Goal: Task Accomplishment & Management: Use online tool/utility

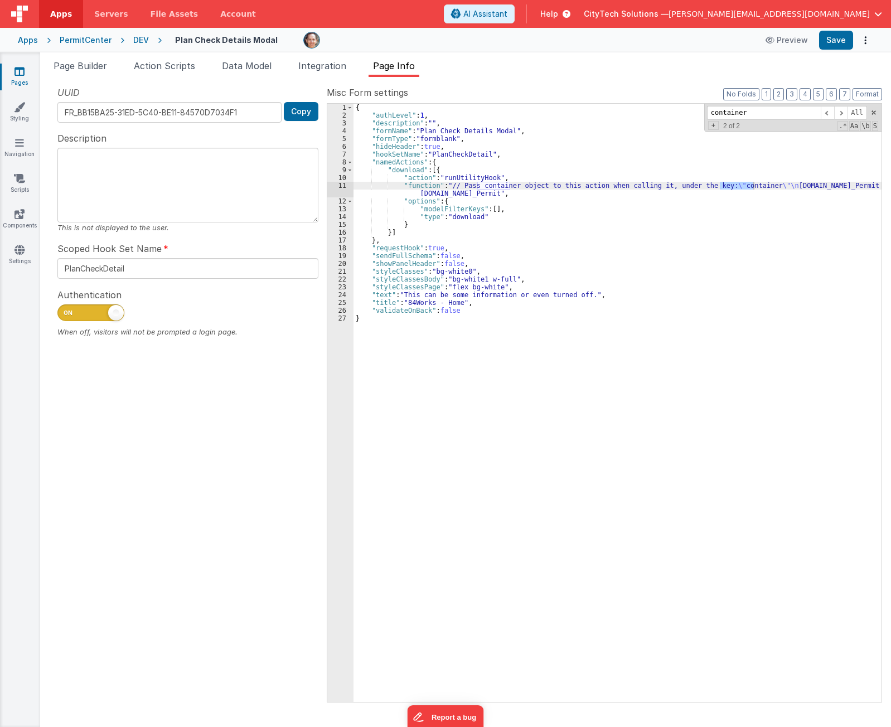
click at [137, 38] on div "DEV" at bounding box center [141, 40] width 16 height 11
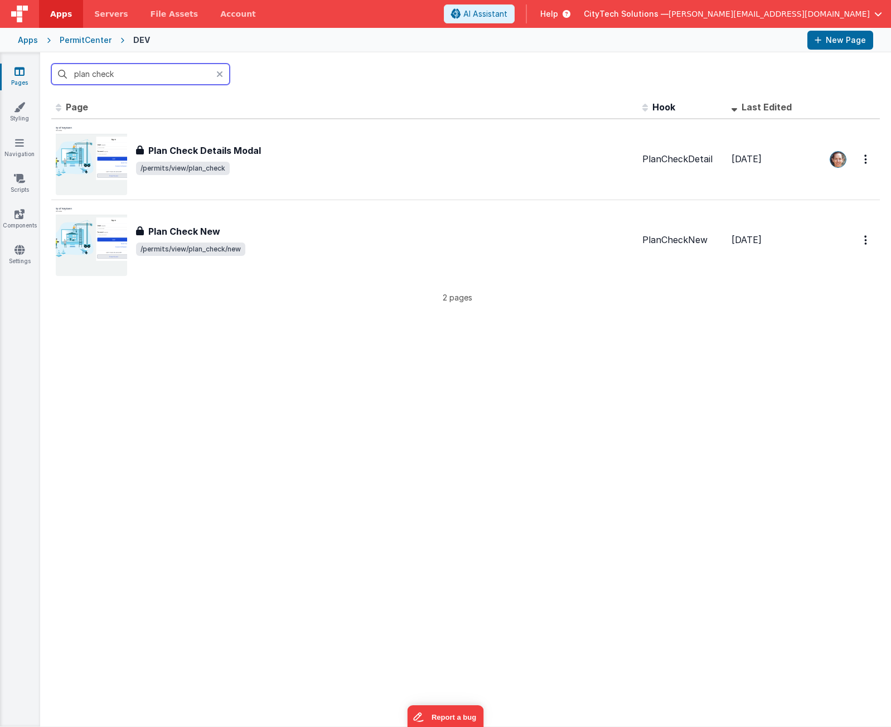
click at [110, 73] on input "plan check" at bounding box center [140, 74] width 178 height 21
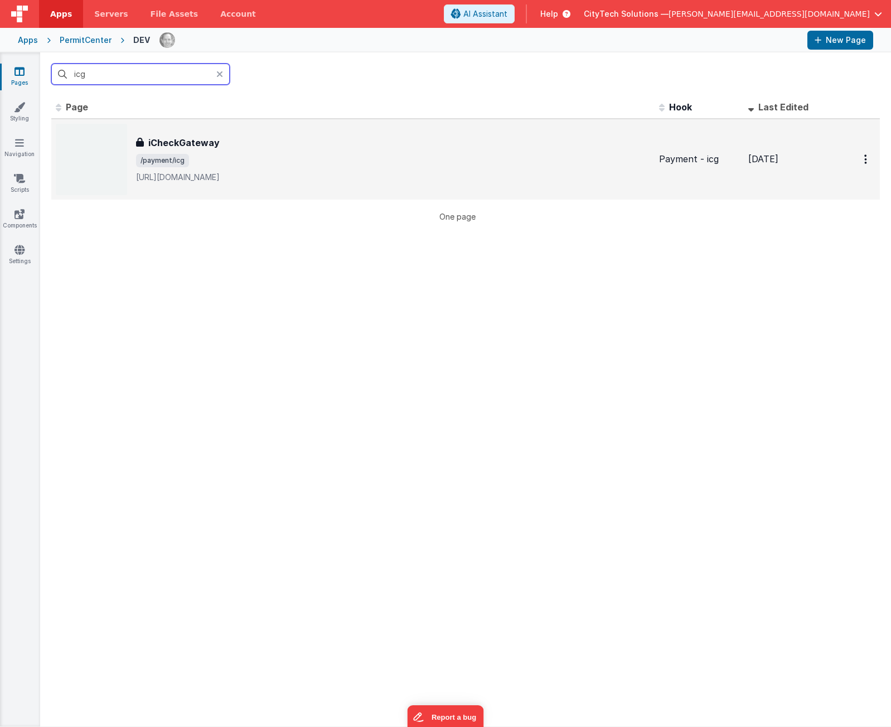
type input "icg"
click at [201, 167] on div "iCheckGateway iCheckGateway /payment/icg [URL][DOMAIN_NAME]" at bounding box center [393, 159] width 514 height 47
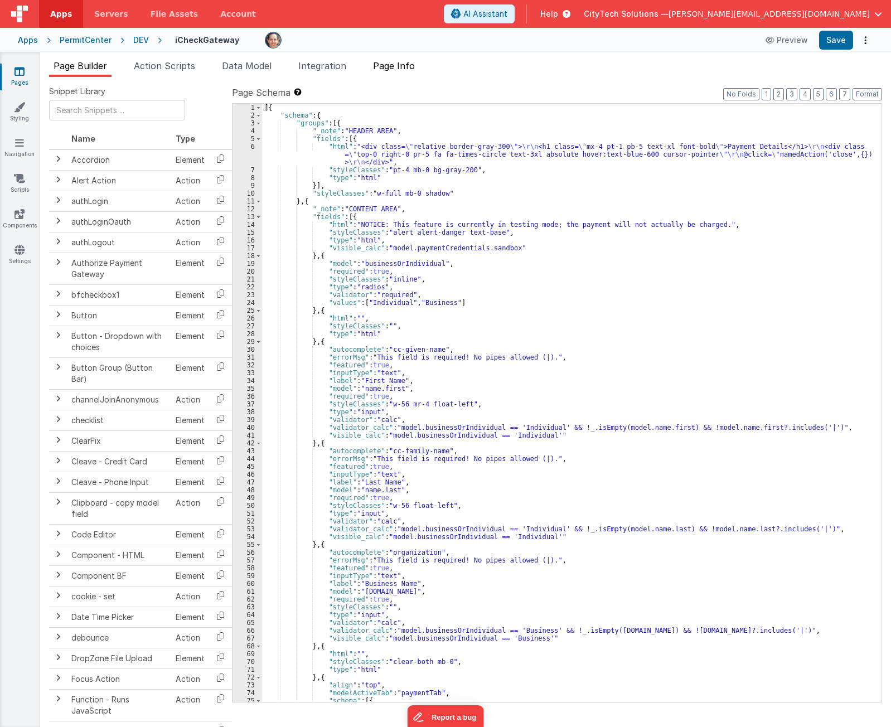
click at [411, 62] on span "Page Info" at bounding box center [394, 65] width 42 height 11
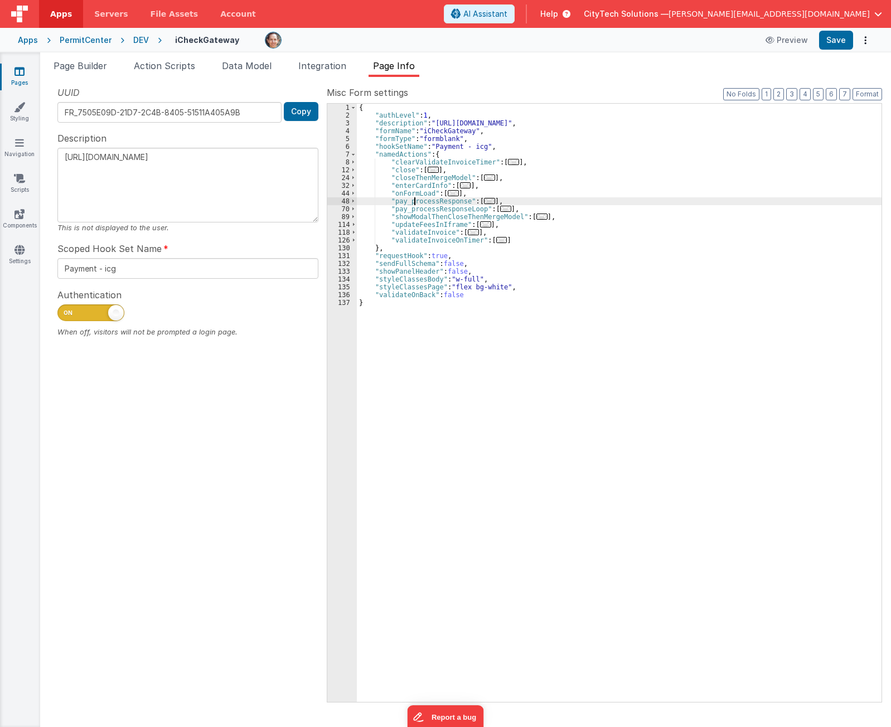
click at [413, 200] on div "{ "authLevel" : 1 , "description" : "[URL][DOMAIN_NAME]" , "formName" : "iCheck…" at bounding box center [619, 411] width 525 height 614
click at [484, 200] on span "..." at bounding box center [489, 201] width 11 height 6
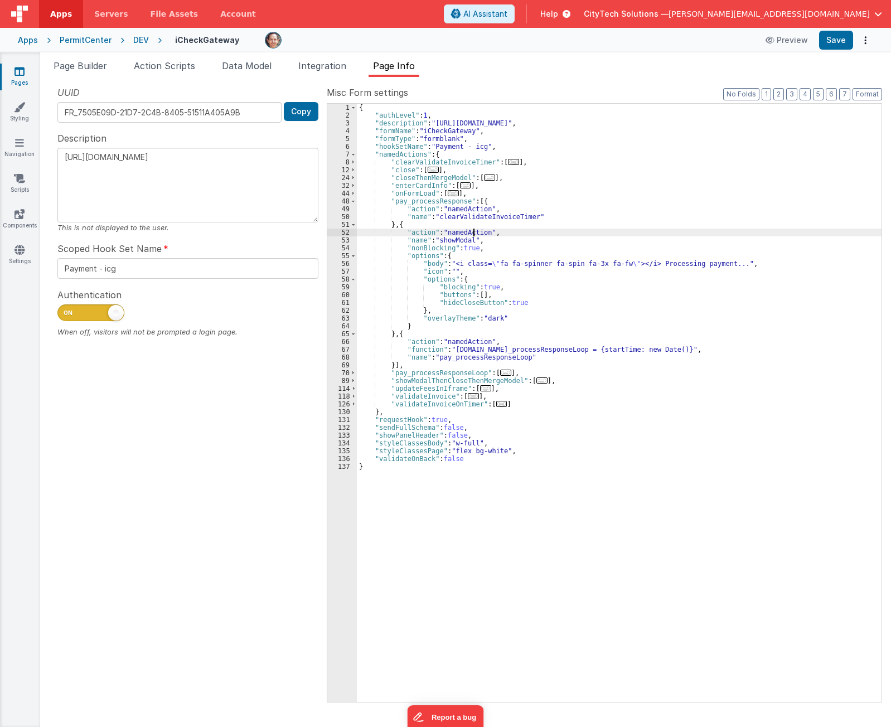
click at [475, 234] on div "{ "authLevel" : 1 , "description" : "[URL][DOMAIN_NAME]" , "formName" : "iCheck…" at bounding box center [619, 411] width 525 height 614
click at [500, 370] on span "..." at bounding box center [505, 373] width 11 height 6
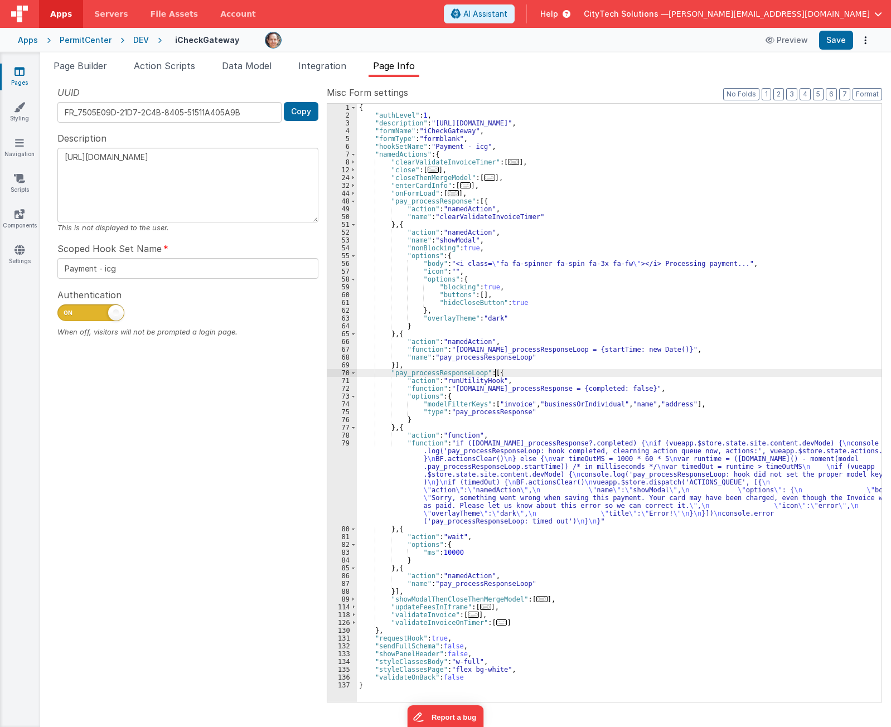
drag, startPoint x: 540, startPoint y: 372, endPoint x: 566, endPoint y: 385, distance: 28.9
click at [541, 372] on div "{ "authLevel" : 1 , "description" : "[URL][DOMAIN_NAME]" , "formName" : "iCheck…" at bounding box center [619, 411] width 525 height 614
click at [542, 432] on div "{ "authLevel" : 1 , "description" : "[URL][DOMAIN_NAME]" , "formName" : "iCheck…" at bounding box center [619, 411] width 525 height 614
click at [525, 468] on div "{ "authLevel" : 1 , "description" : "[URL][DOMAIN_NAME]" , "formName" : "iCheck…" at bounding box center [619, 411] width 525 height 614
click at [526, 450] on div "{ "authLevel" : 1 , "description" : "[URL][DOMAIN_NAME]" , "formName" : "iCheck…" at bounding box center [619, 411] width 525 height 614
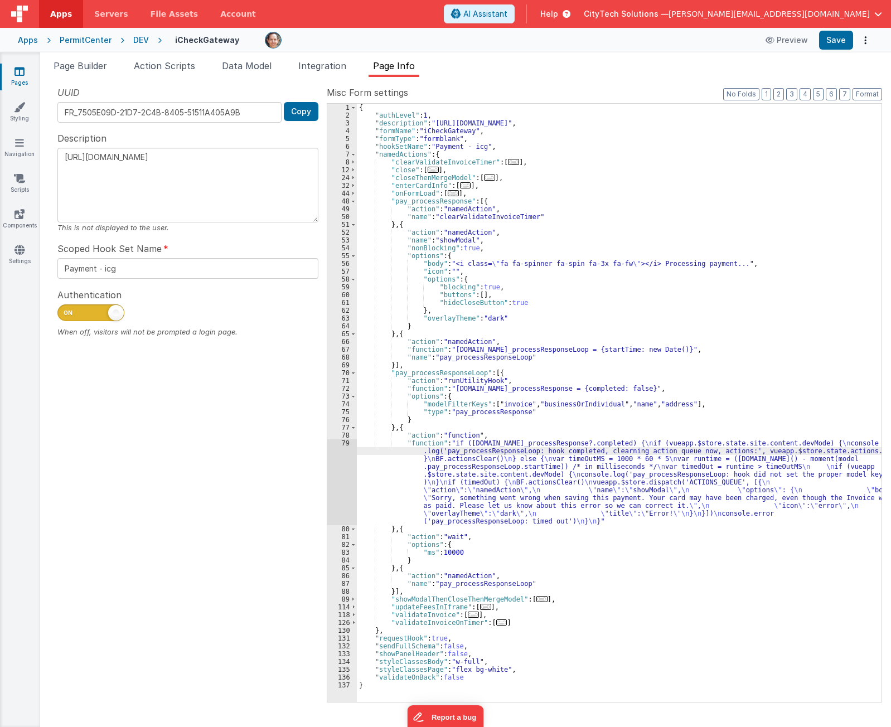
click at [347, 472] on div "79" at bounding box center [342, 482] width 30 height 86
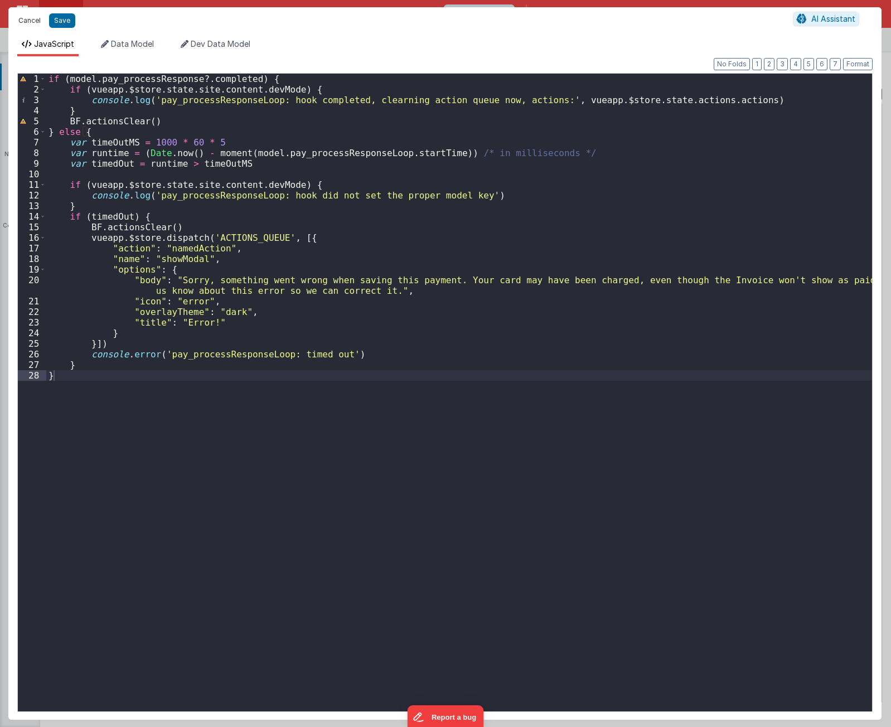
click at [33, 15] on button "Cancel" at bounding box center [29, 21] width 33 height 16
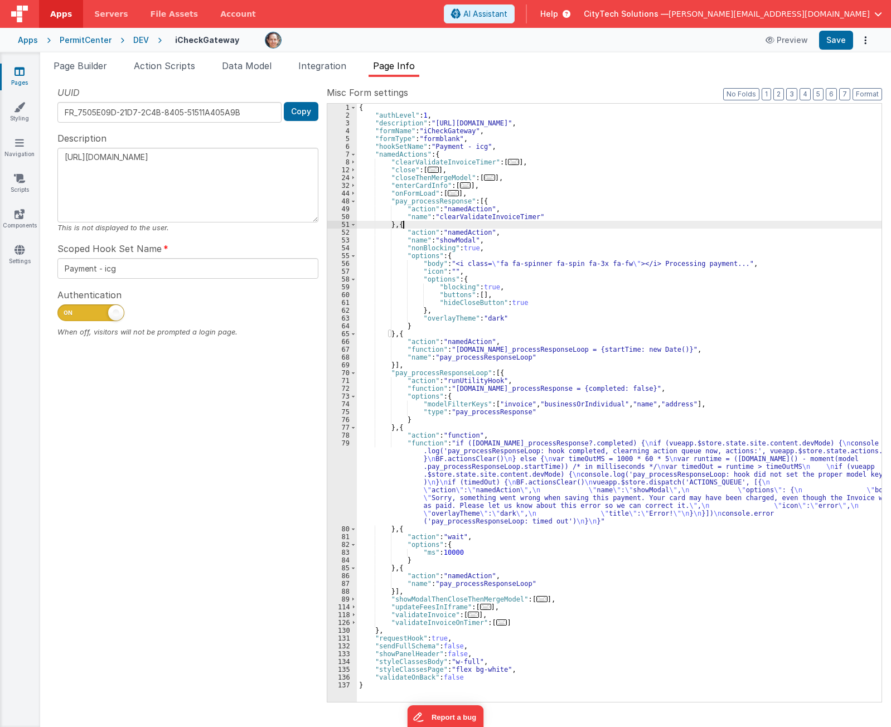
click at [573, 225] on div "{ "authLevel" : 1 , "description" : "[URL][DOMAIN_NAME]" , "formName" : "iCheck…" at bounding box center [619, 411] width 525 height 614
click at [565, 272] on div "{ "authLevel" : 1 , "description" : "[URL][DOMAIN_NAME]" , "formName" : "iCheck…" at bounding box center [619, 411] width 525 height 614
click at [562, 333] on div "{ "authLevel" : 1 , "description" : "[URL][DOMAIN_NAME]" , "formName" : "iCheck…" at bounding box center [619, 411] width 525 height 614
click at [517, 349] on div "{ "authLevel" : 1 , "description" : "[URL][DOMAIN_NAME]" , "formName" : "iCheck…" at bounding box center [619, 411] width 525 height 614
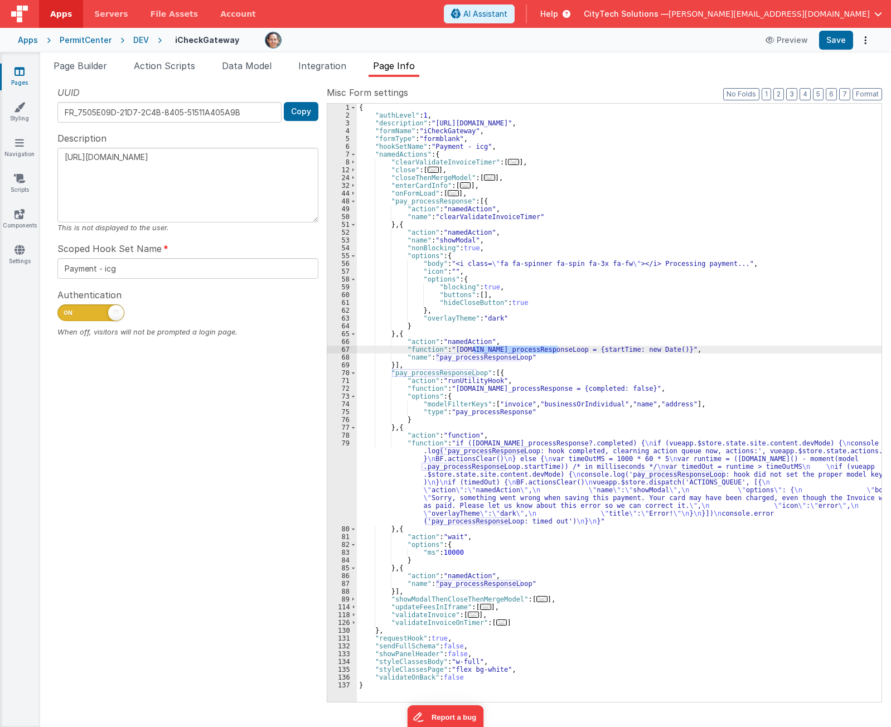
click at [503, 374] on div "{ "authLevel" : 1 , "description" : "[URL][DOMAIN_NAME]" , "formName" : "iCheck…" at bounding box center [619, 411] width 525 height 614
click at [438, 604] on div "{ "authLevel" : 1 , "description" : "[URL][DOMAIN_NAME]" , "formName" : "iCheck…" at bounding box center [619, 411] width 525 height 614
click at [433, 616] on div "{ "authLevel" : 1 , "description" : "[URL][DOMAIN_NAME]" , "formName" : "iCheck…" at bounding box center [619, 411] width 525 height 614
click at [471, 480] on div "{ "authLevel" : 1 , "description" : "[URL][DOMAIN_NAME]" , "formName" : "iCheck…" at bounding box center [619, 411] width 525 height 614
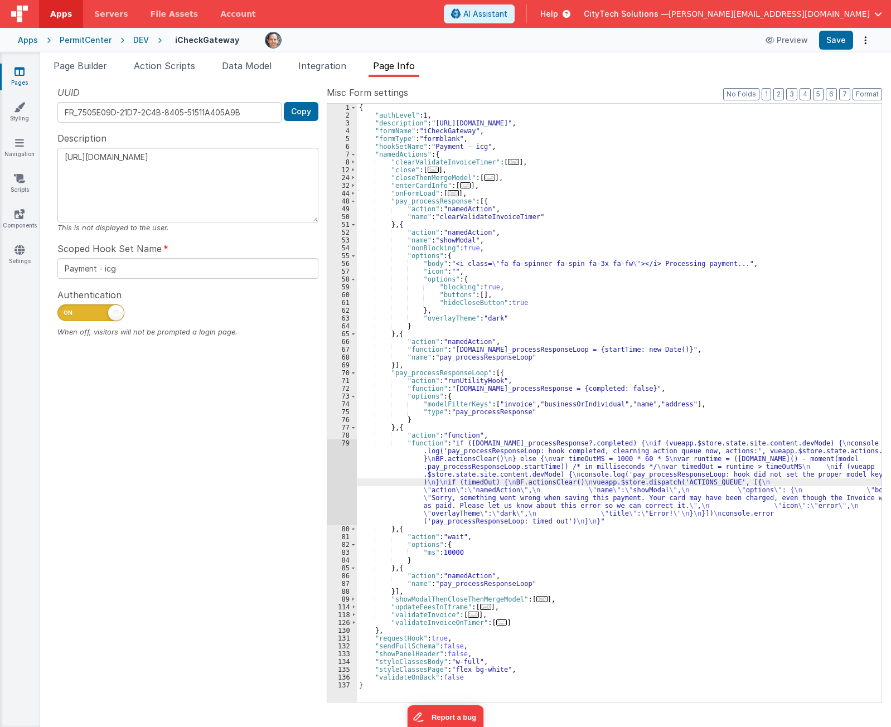
click at [343, 480] on div "79" at bounding box center [342, 482] width 30 height 86
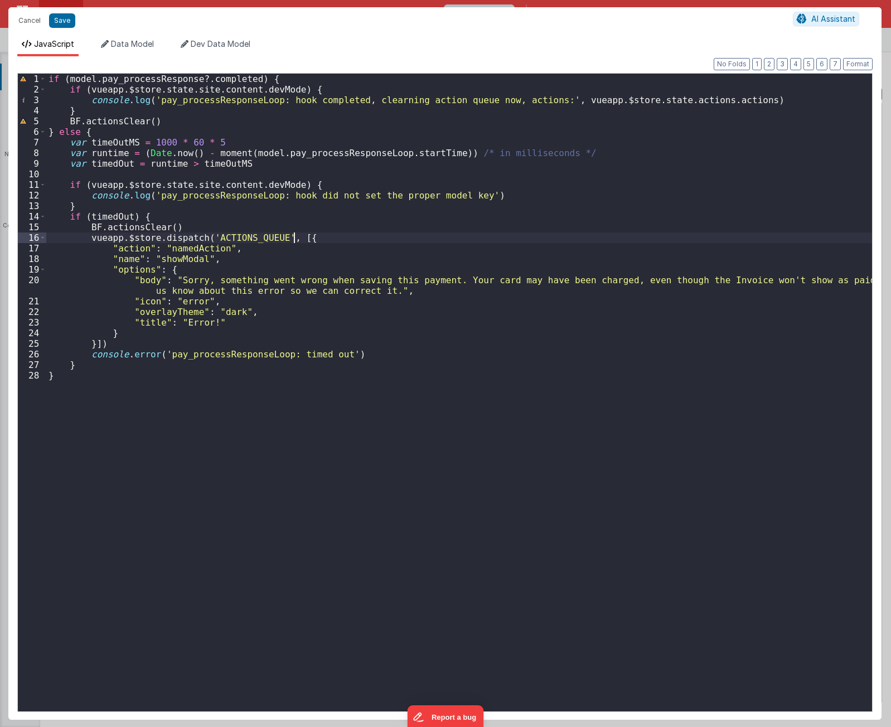
click at [310, 235] on div "if ( model . pay_processResponse ?. completed ) { if ( vueapp . $store . state …" at bounding box center [459, 403] width 826 height 659
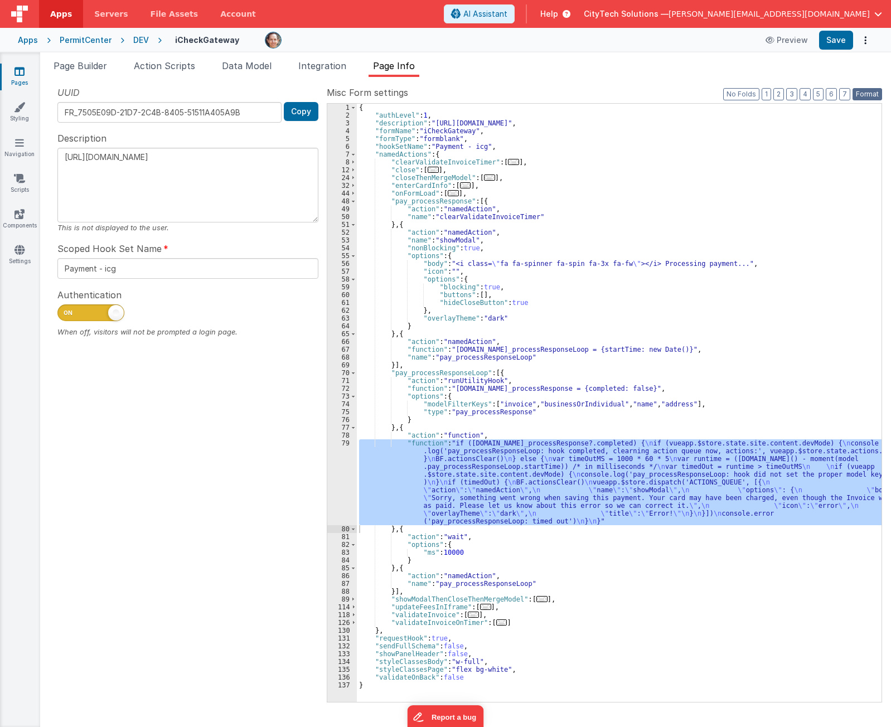
click at [877, 94] on button "Format" at bounding box center [868, 94] width 30 height 12
click at [795, 92] on button "3" at bounding box center [791, 94] width 11 height 12
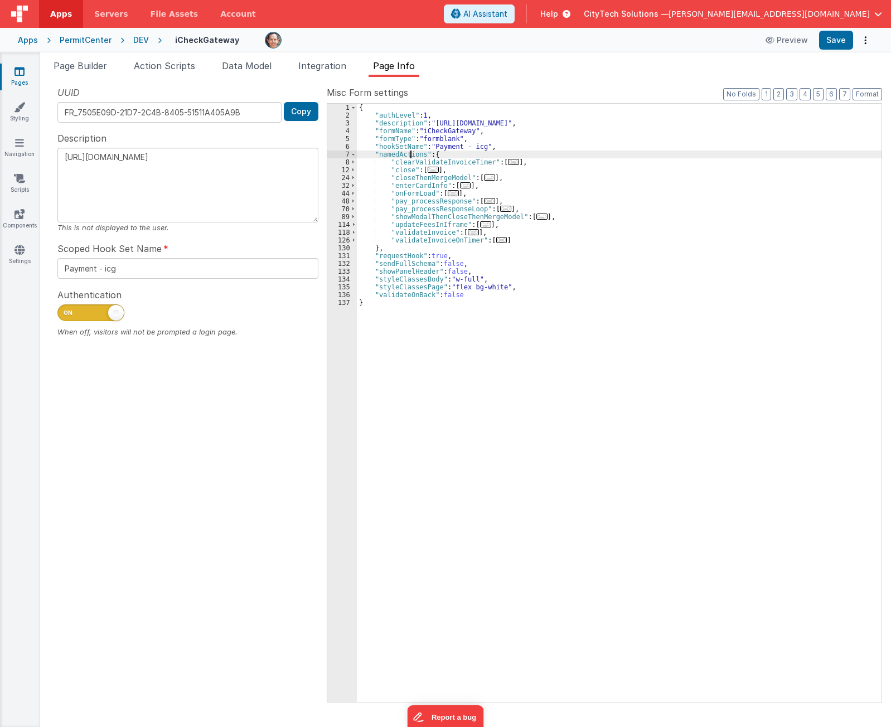
click at [410, 151] on div "{ "authLevel" : 1 , "description" : "[URL][DOMAIN_NAME]" , "formName" : "iCheck…" at bounding box center [619, 411] width 525 height 614
click at [409, 188] on div "{ "authLevel" : 1 , "description" : "[URL][DOMAIN_NAME]" , "formName" : "iCheck…" at bounding box center [619, 411] width 525 height 614
click at [451, 194] on span "..." at bounding box center [453, 193] width 11 height 6
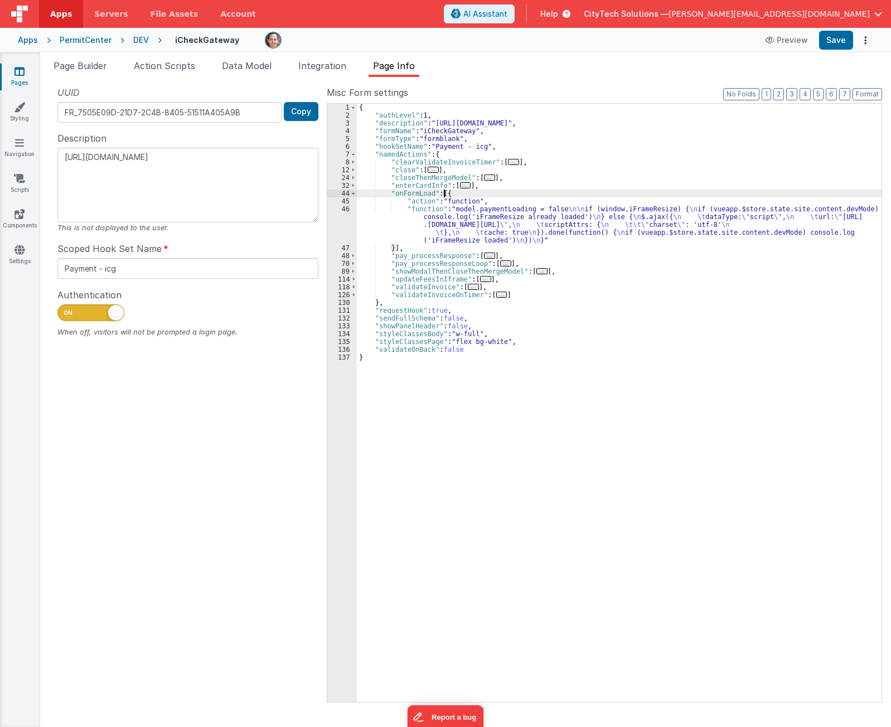
click at [457, 220] on div "{ "authLevel" : 1 , "description" : "[URL][DOMAIN_NAME]" , "formName" : "iCheck…" at bounding box center [619, 411] width 525 height 614
click at [332, 225] on div "46" at bounding box center [342, 224] width 30 height 39
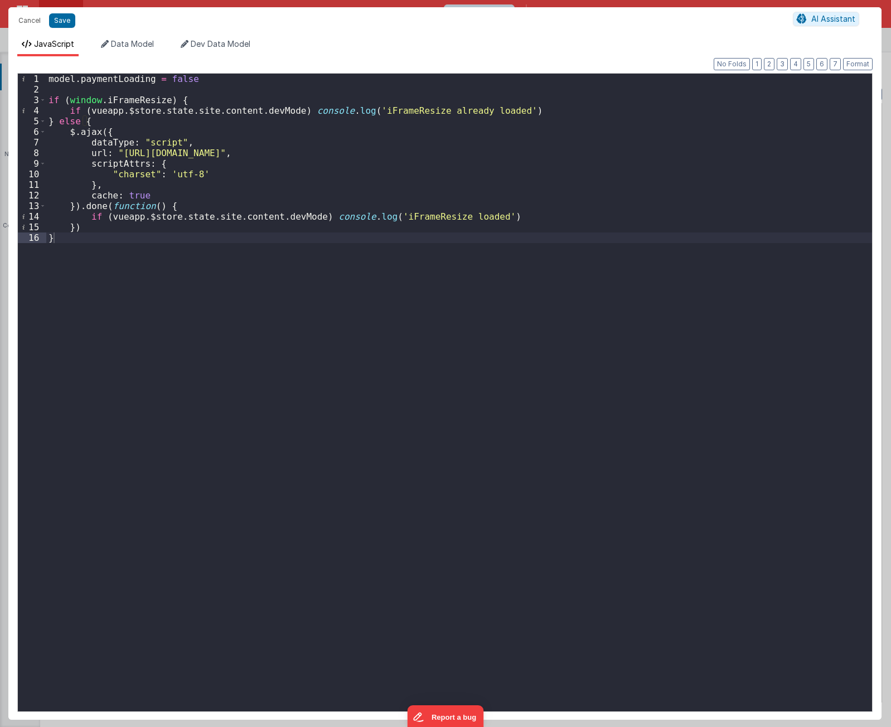
click at [242, 302] on div "model . paymentLoading = false if ( window . iFrameResize ) { if ( vueapp . $st…" at bounding box center [459, 403] width 826 height 659
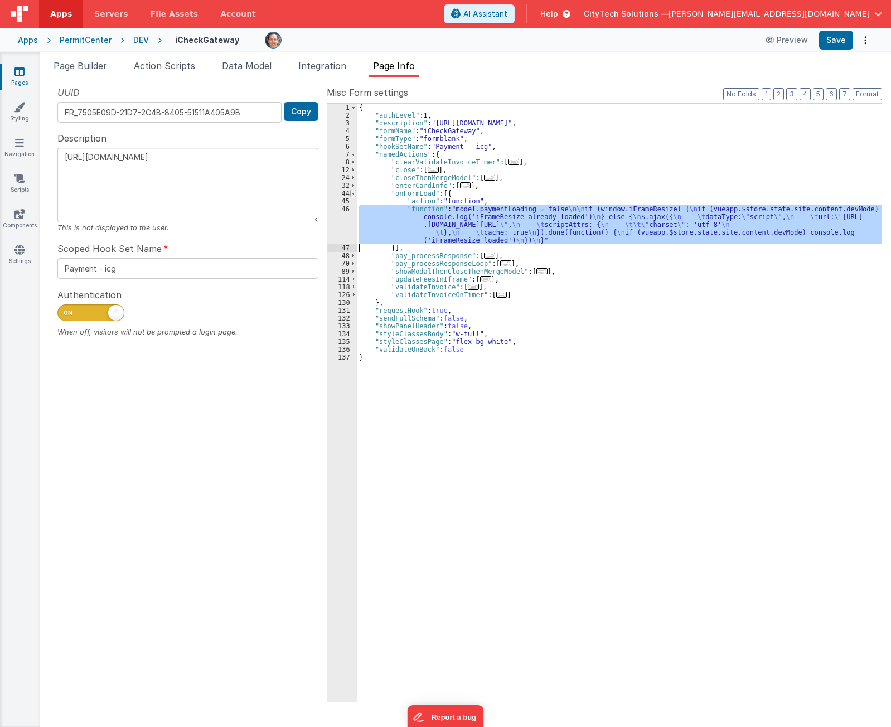
click at [353, 192] on span at bounding box center [353, 194] width 6 height 8
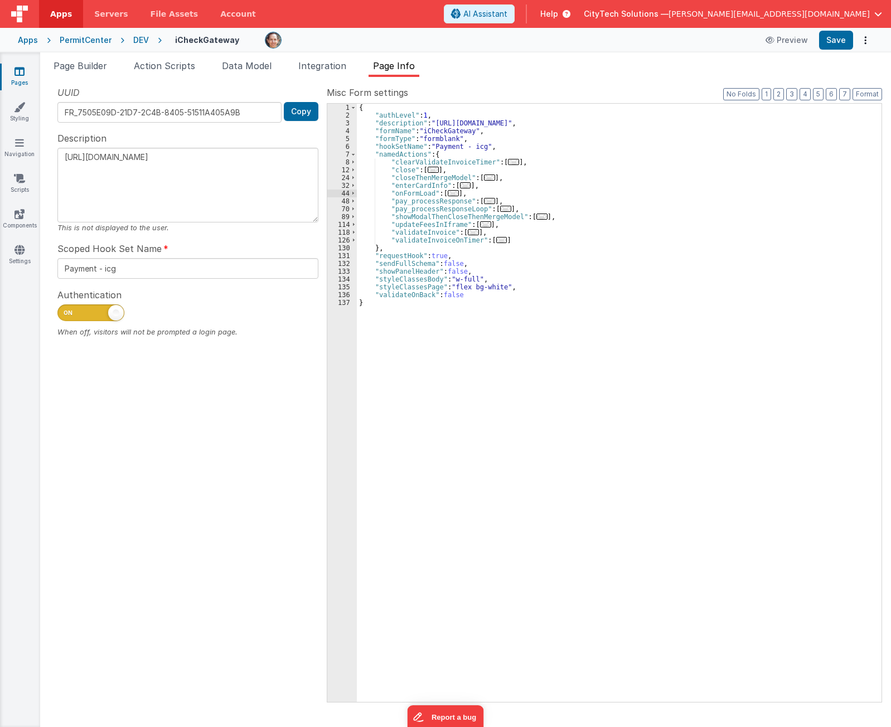
click at [412, 193] on div "{ "authLevel" : 1 , "description" : "[URL][DOMAIN_NAME]" , "formName" : "iCheck…" at bounding box center [619, 411] width 525 height 614
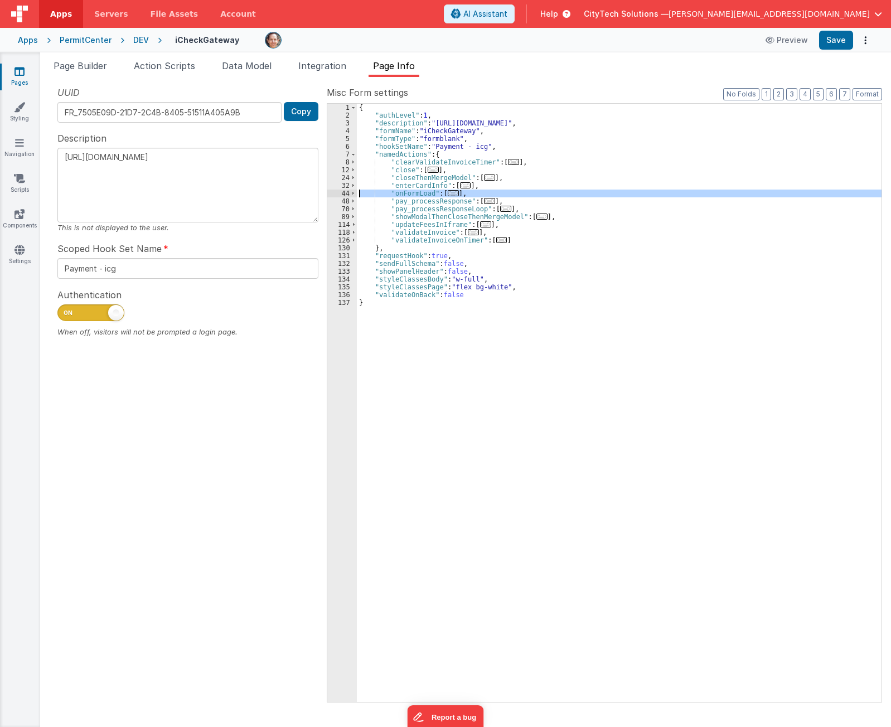
click at [412, 193] on div "{ "authLevel" : 1 , "description" : "[URL][DOMAIN_NAME]" , "formName" : "iCheck…" at bounding box center [619, 411] width 525 height 614
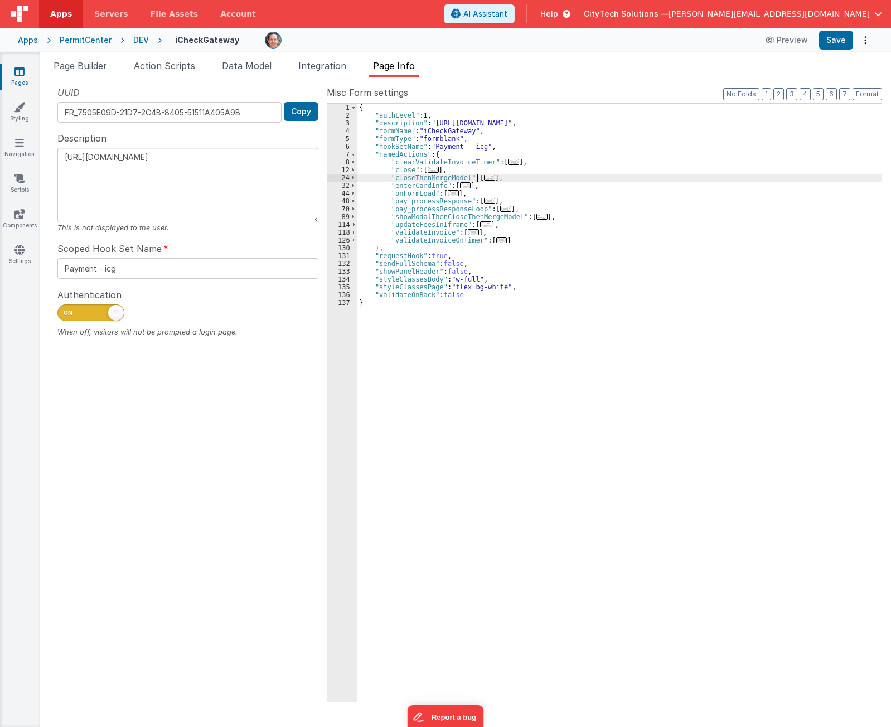
click at [484, 177] on span "..." at bounding box center [489, 178] width 11 height 6
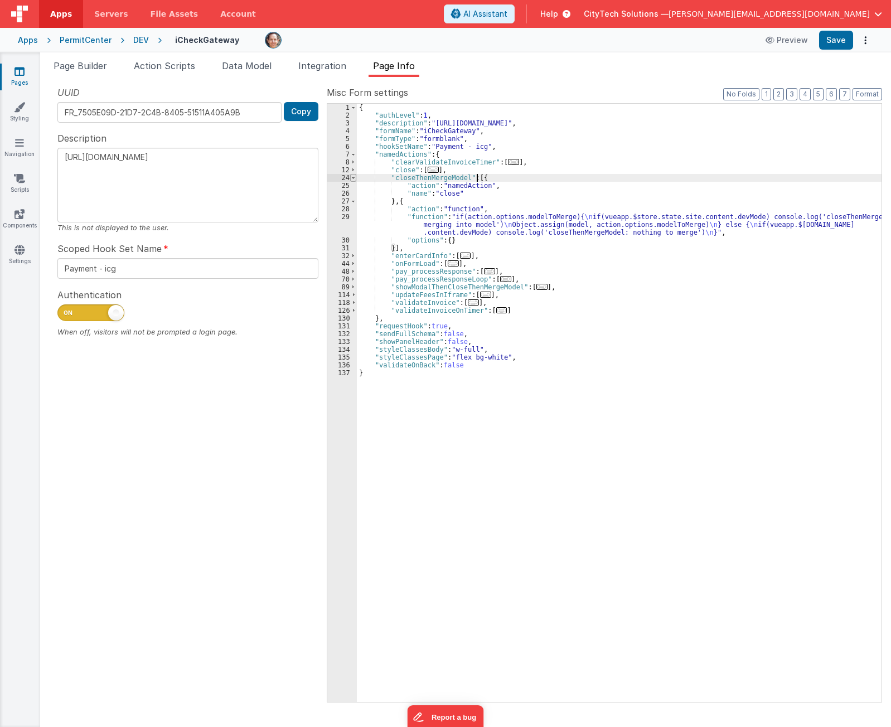
click at [352, 176] on span at bounding box center [353, 178] width 6 height 8
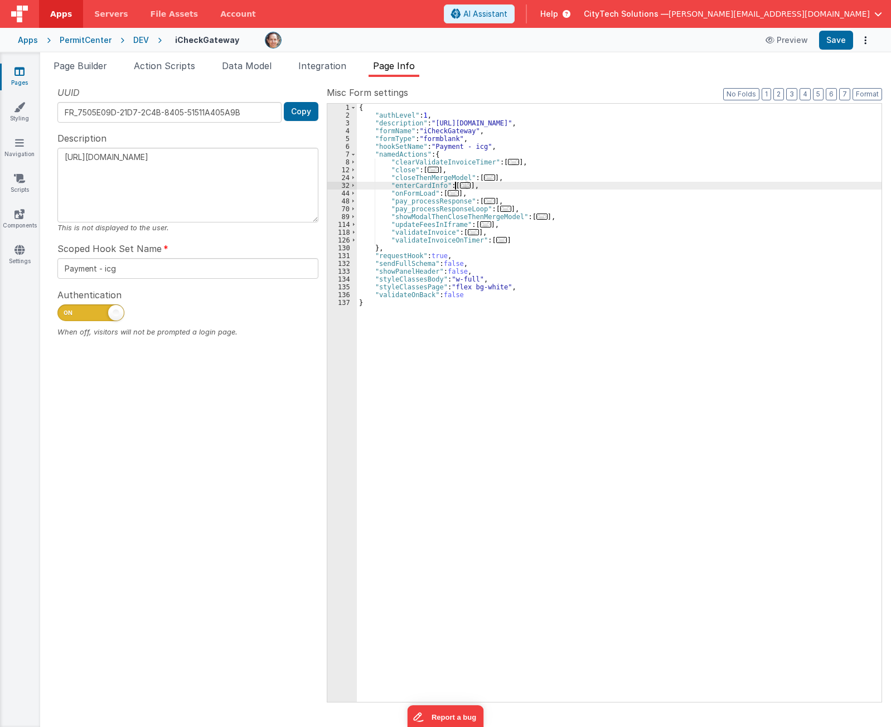
click at [461, 186] on span "..." at bounding box center [465, 185] width 11 height 6
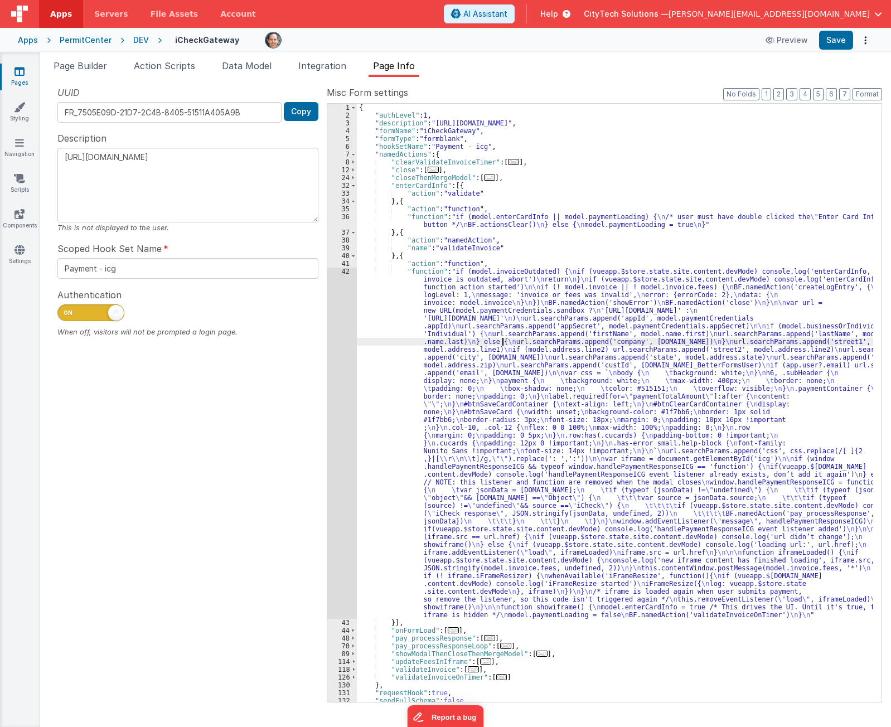
click at [503, 341] on div "{ "authLevel" : 1 , "description" : "[URL][DOMAIN_NAME]" , "formName" : "iCheck…" at bounding box center [615, 411] width 516 height 614
click at [337, 323] on div "42" at bounding box center [342, 443] width 30 height 351
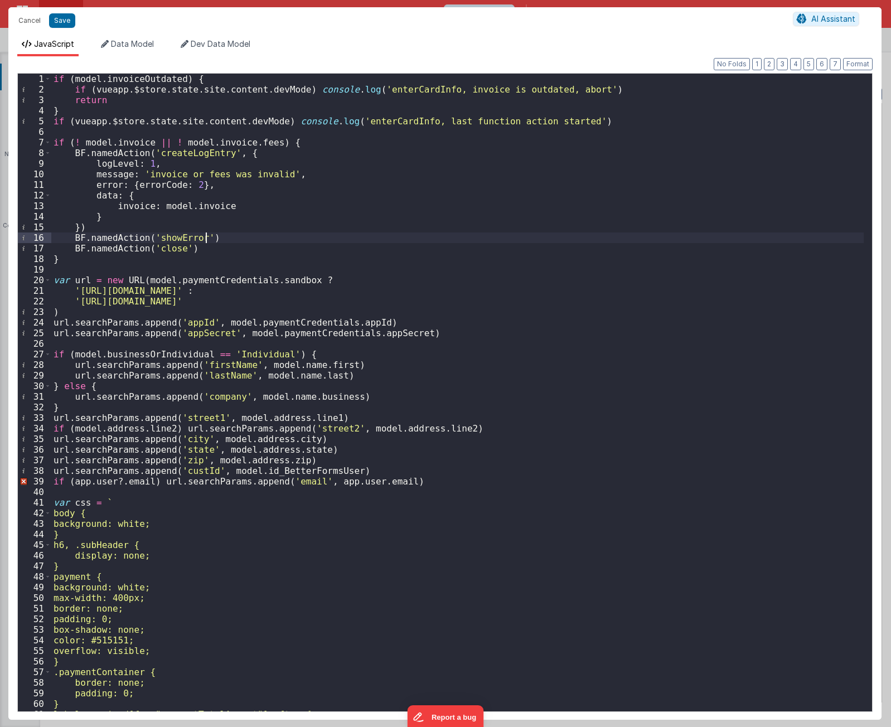
click at [569, 234] on div "if ( model . invoiceOutdated ) { if ( vueapp . $store . state . site . content …" at bounding box center [457, 403] width 813 height 659
click at [624, 505] on div "if ( model . invoiceOutdated ) { if ( vueapp . $store . state . site . content …" at bounding box center [457, 403] width 813 height 659
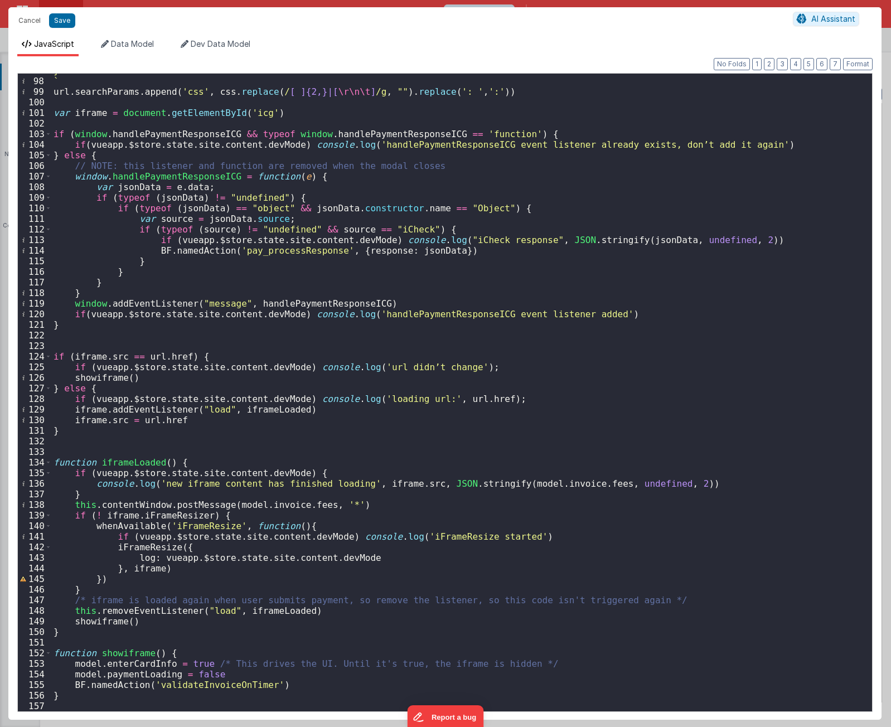
scroll to position [1026, 0]
click at [760, 530] on div "} ` url . searchParams . append ( 'css' , css . replace ( / [ ]{2,} | [ \r\n\t …" at bounding box center [457, 394] width 813 height 659
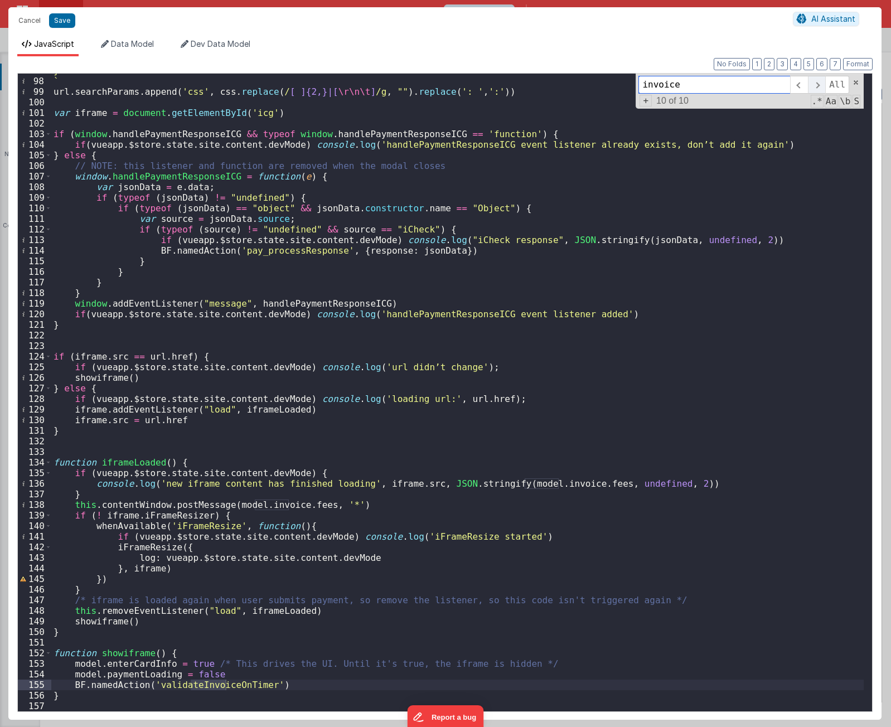
click at [821, 85] on span at bounding box center [816, 85] width 17 height 18
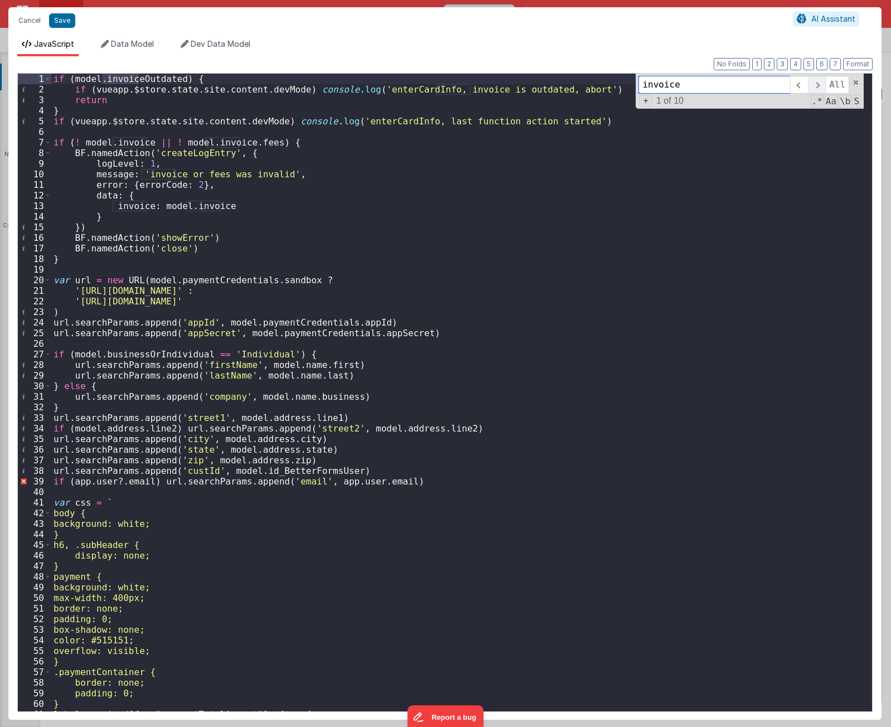
click at [820, 85] on span at bounding box center [816, 85] width 17 height 18
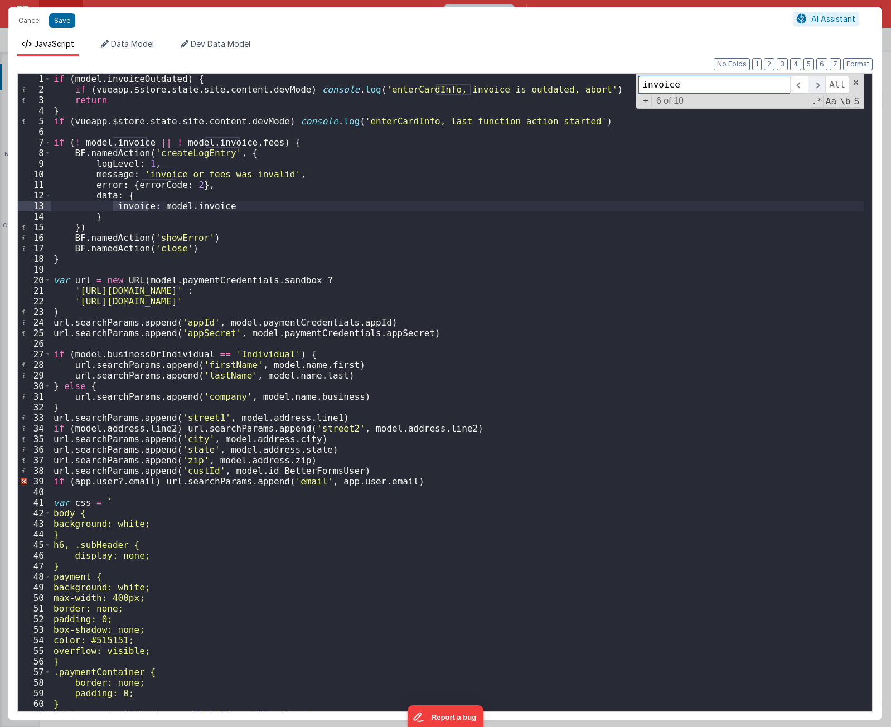
click at [820, 85] on span at bounding box center [816, 85] width 17 height 18
click at [820, 86] on span at bounding box center [816, 85] width 17 height 18
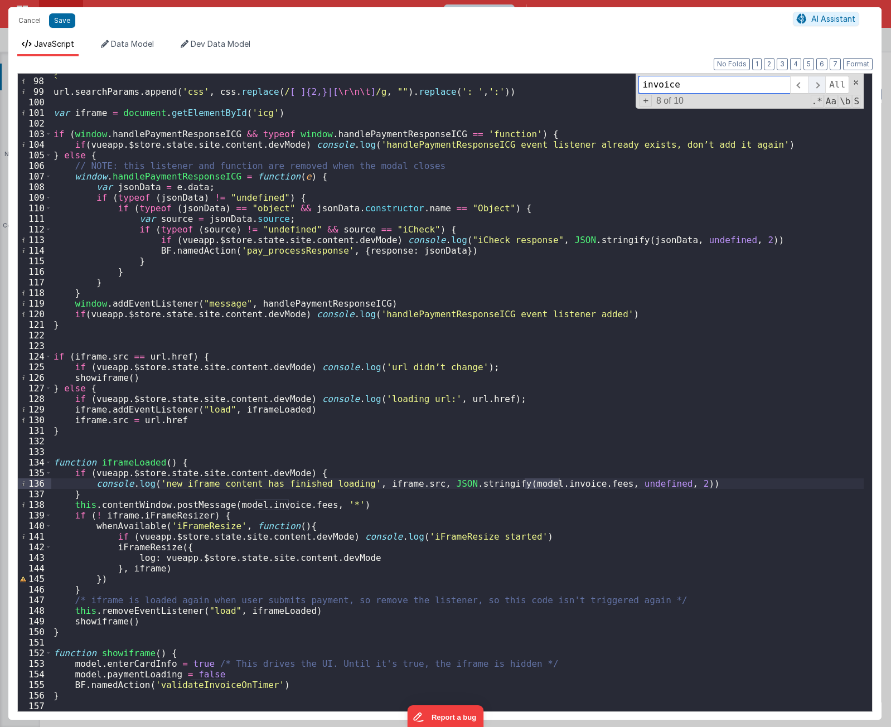
scroll to position [1026, 0]
click at [820, 86] on span at bounding box center [816, 85] width 17 height 18
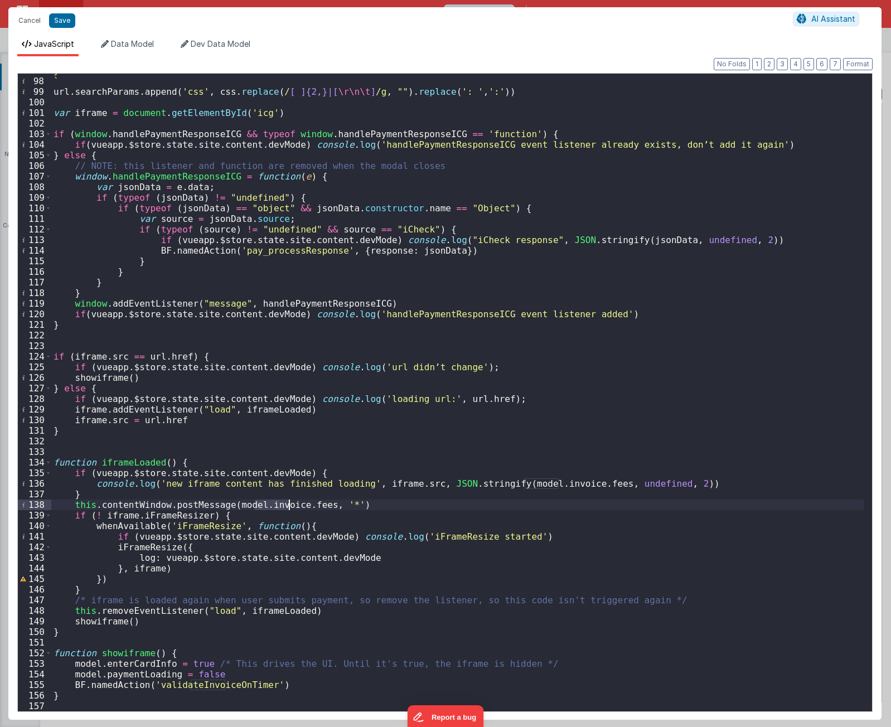
click at [665, 395] on div "} ` url . searchParams . append ( 'css' , css . replace ( / [ ]{2,} | [ \r\n\t …" at bounding box center [457, 394] width 813 height 659
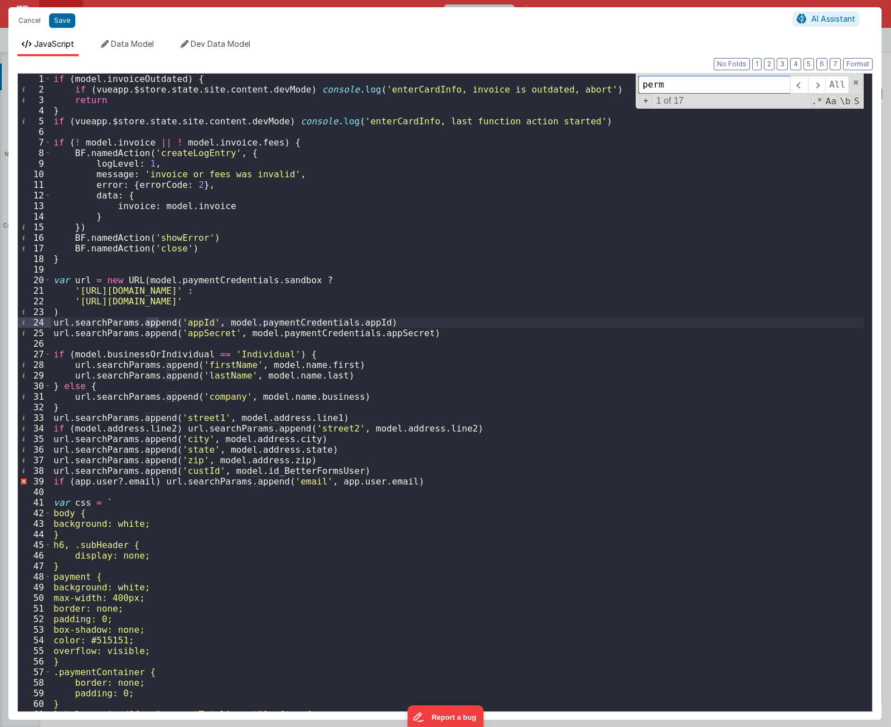
scroll to position [0, 0]
drag, startPoint x: 745, startPoint y: 91, endPoint x: 558, endPoint y: 84, distance: 187.6
click at [558, 84] on div "if ( model . invoiceOutdated ) { if ( vueapp . $store . state . site . content …" at bounding box center [457, 393] width 813 height 638
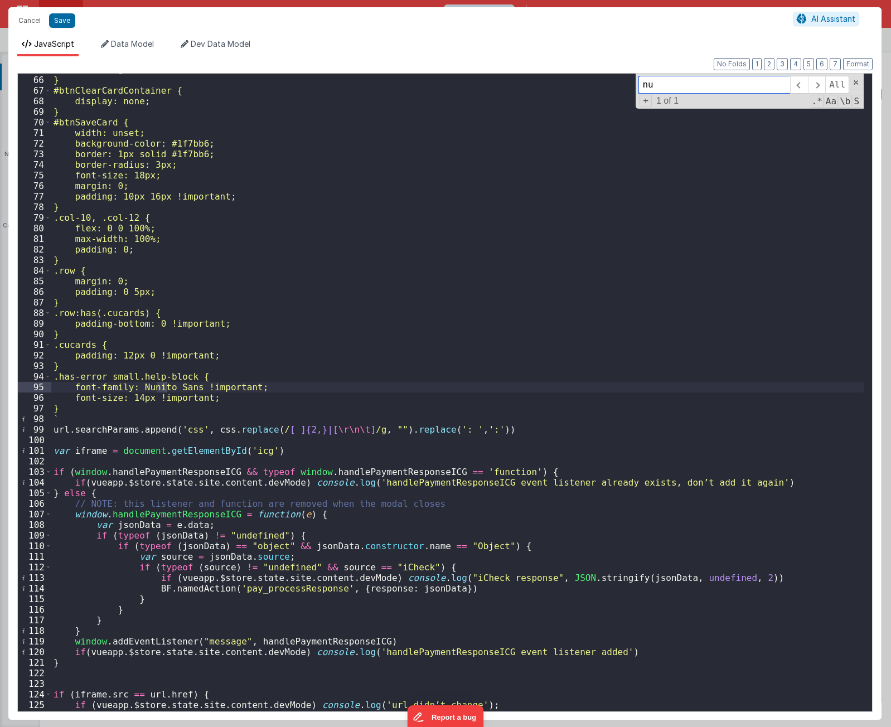
scroll to position [688, 0]
type input "number"
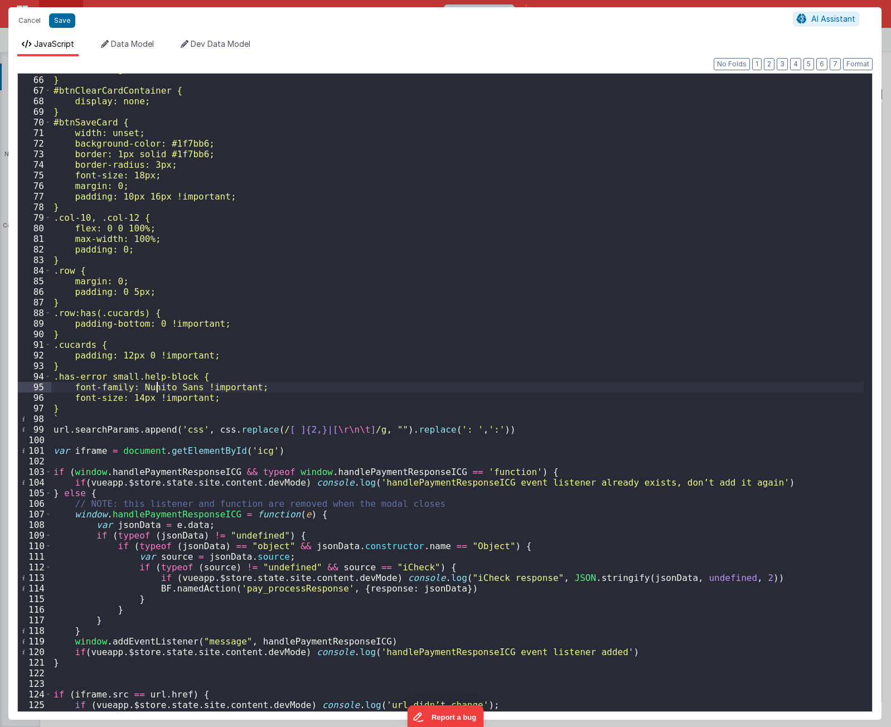
click at [572, 194] on div "text-align: left; } #btnClearCardContainer { display: none; } #btnSaveCard { wi…" at bounding box center [457, 393] width 813 height 659
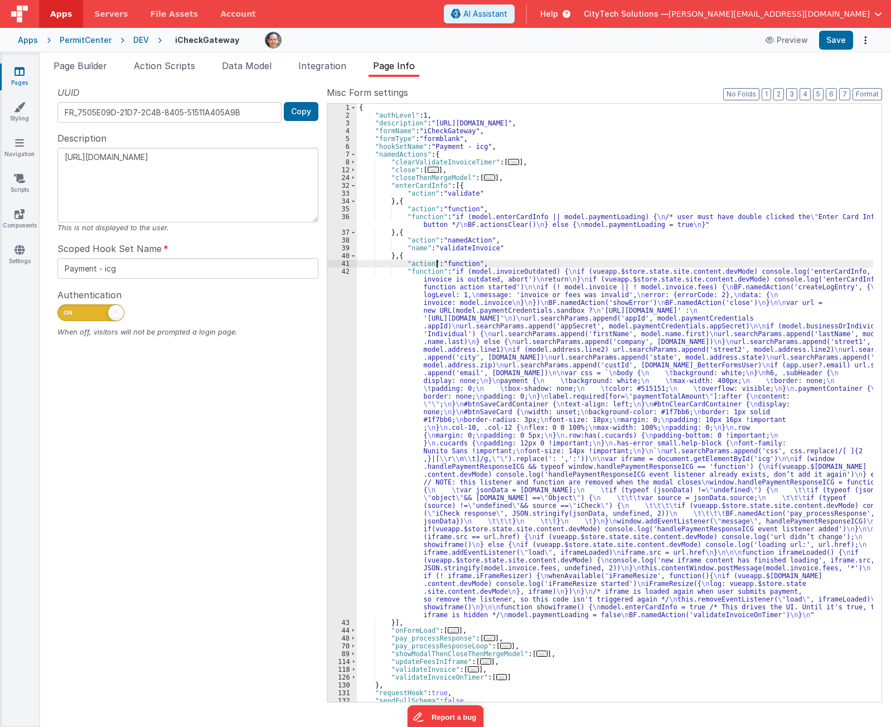
click at [437, 261] on div "{ "authLevel" : 1 , "description" : "[URL][DOMAIN_NAME]" , "formName" : "iCheck…" at bounding box center [615, 411] width 516 height 614
click at [414, 632] on div "{ "authLevel" : 1 , "description" : "[URL][DOMAIN_NAME]" , "formName" : "iCheck…" at bounding box center [615, 411] width 516 height 614
click at [421, 671] on div "{ "authLevel" : 1 , "description" : "[URL][DOMAIN_NAME]" , "formName" : "iCheck…" at bounding box center [615, 411] width 516 height 614
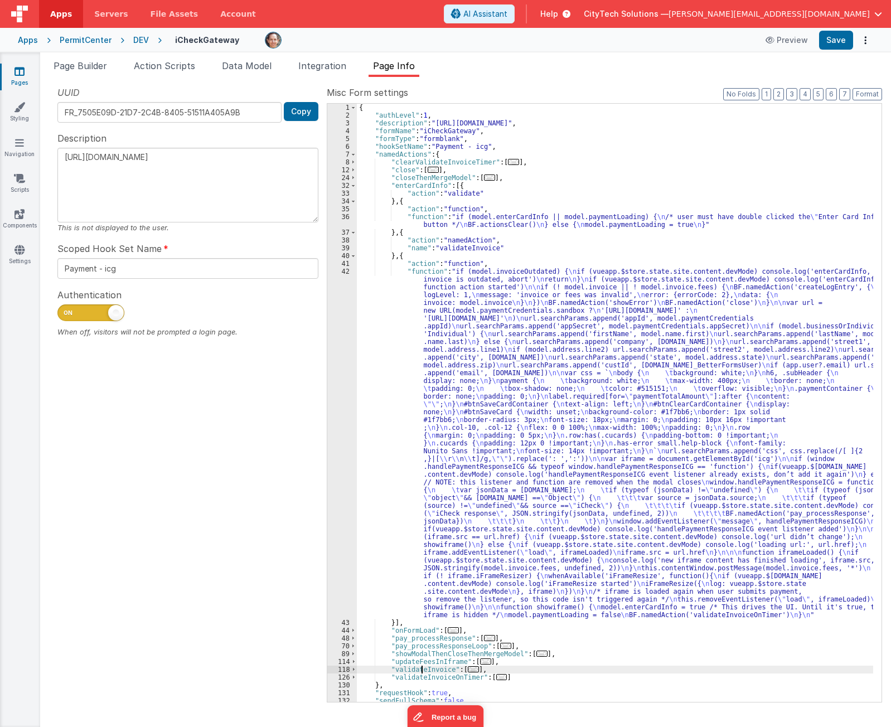
click at [421, 671] on div "{ "authLevel" : 1 , "description" : "[URL][DOMAIN_NAME]" , "formName" : "iCheck…" at bounding box center [615, 411] width 516 height 614
click at [421, 660] on div "{ "authLevel" : 1 , "description" : "[URL][DOMAIN_NAME]" , "formName" : "iCheck…" at bounding box center [615, 411] width 516 height 614
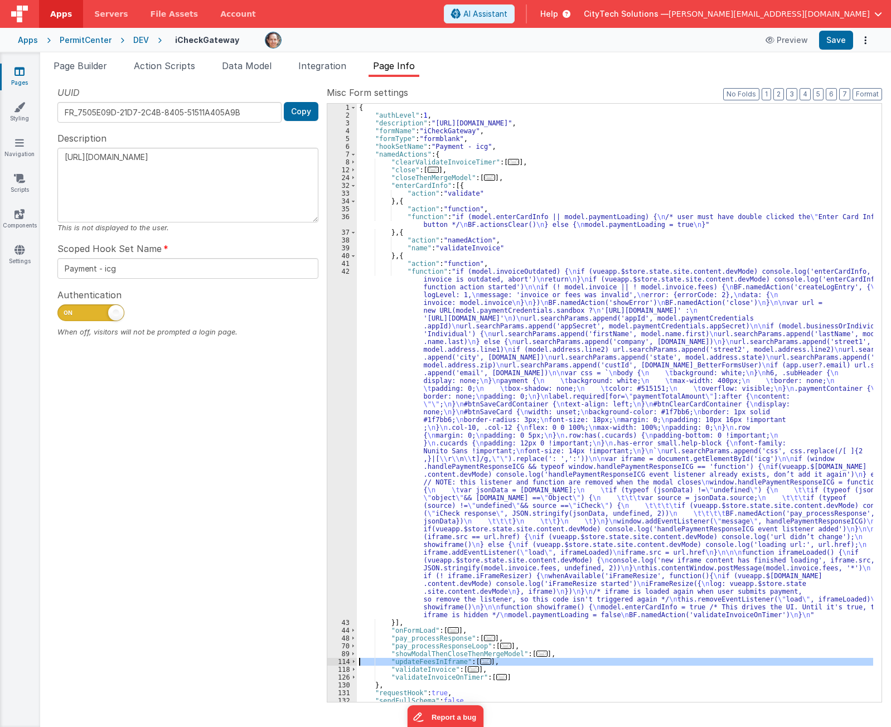
click at [421, 660] on div "{ "authLevel" : 1 , "description" : "[URL][DOMAIN_NAME]" , "formName" : "iCheck…" at bounding box center [615, 411] width 516 height 614
click at [352, 663] on span at bounding box center [354, 662] width 6 height 8
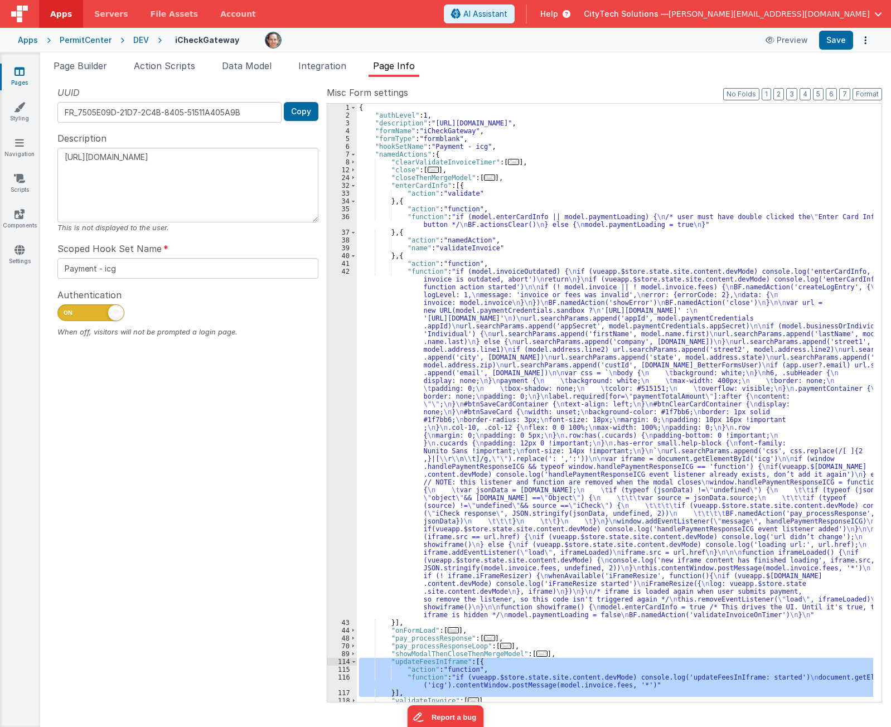
scroll to position [73, 0]
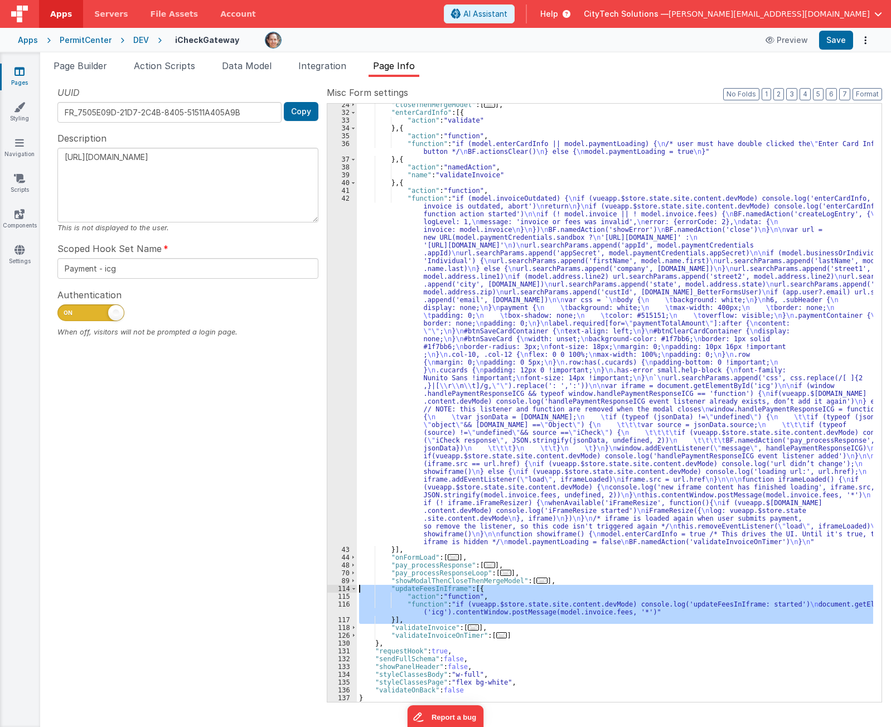
click at [521, 607] on div ""closeThenMergeModel" : [ ... ] , "enterCardInfo" : [{ "action" : "validate" } …" at bounding box center [615, 403] width 516 height 598
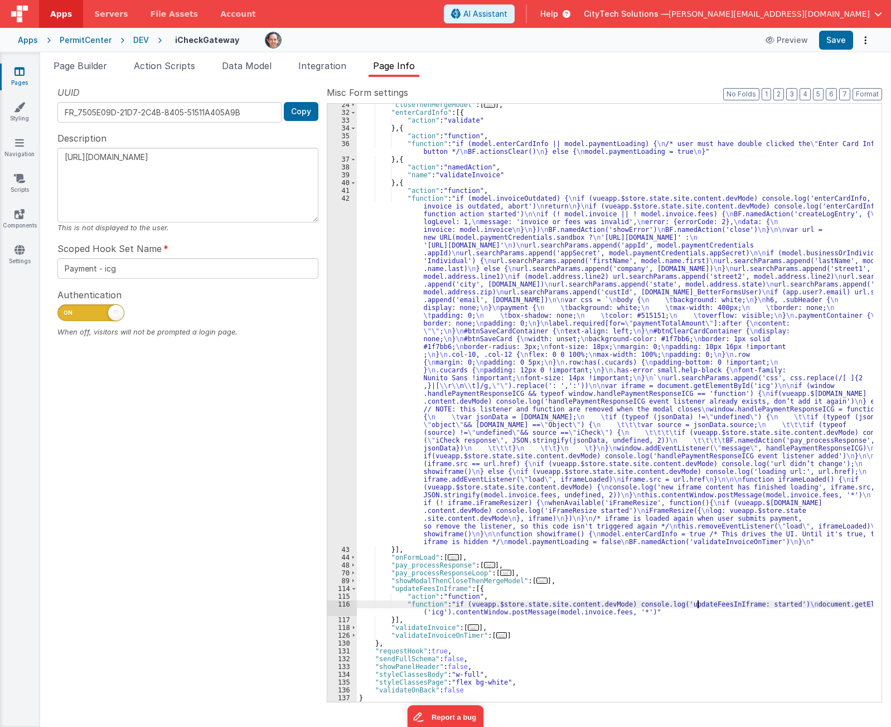
click at [697, 605] on div ""closeThenMergeModel" : [ ... ] , "enterCardInfo" : [{ "action" : "validate" } …" at bounding box center [615, 408] width 516 height 614
click at [533, 612] on div ""closeThenMergeModel" : [ ... ] , "enterCardInfo" : [{ "action" : "validate" } …" at bounding box center [615, 408] width 516 height 614
click at [555, 612] on div ""closeThenMergeModel" : [ ... ] , "enterCardInfo" : [{ "action" : "validate" } …" at bounding box center [615, 408] width 516 height 614
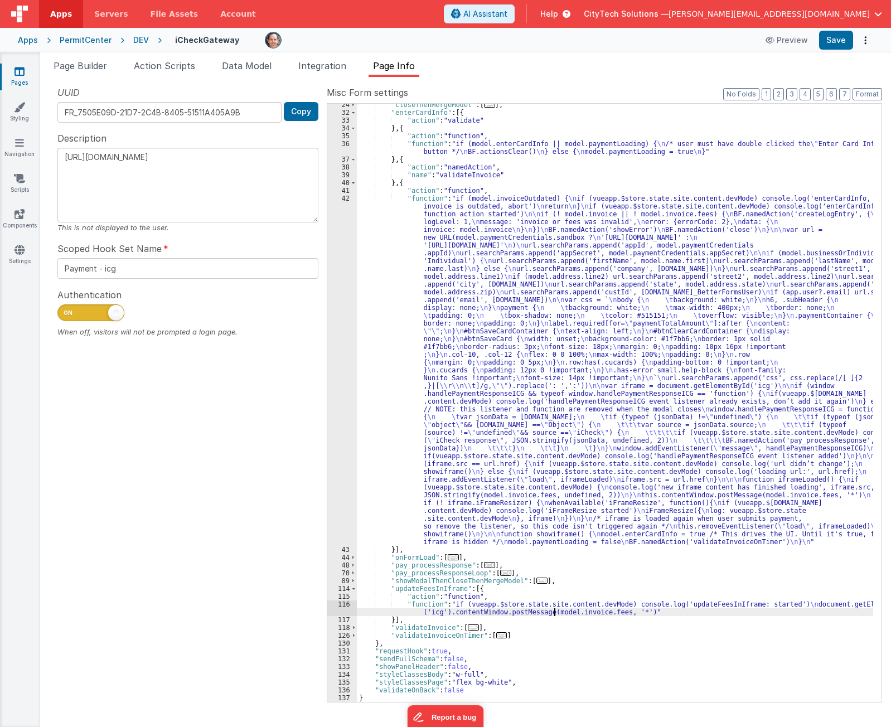
click at [555, 612] on div ""closeThenMergeModel" : [ ... ] , "enterCardInfo" : [{ "action" : "validate" } …" at bounding box center [615, 408] width 516 height 614
click at [582, 612] on div ""closeThenMergeModel" : [ ... ] , "enterCardInfo" : [{ "action" : "validate" } …" at bounding box center [615, 408] width 516 height 614
click at [605, 614] on div ""closeThenMergeModel" : [ ... ] , "enterCardInfo" : [{ "action" : "validate" } …" at bounding box center [615, 408] width 516 height 614
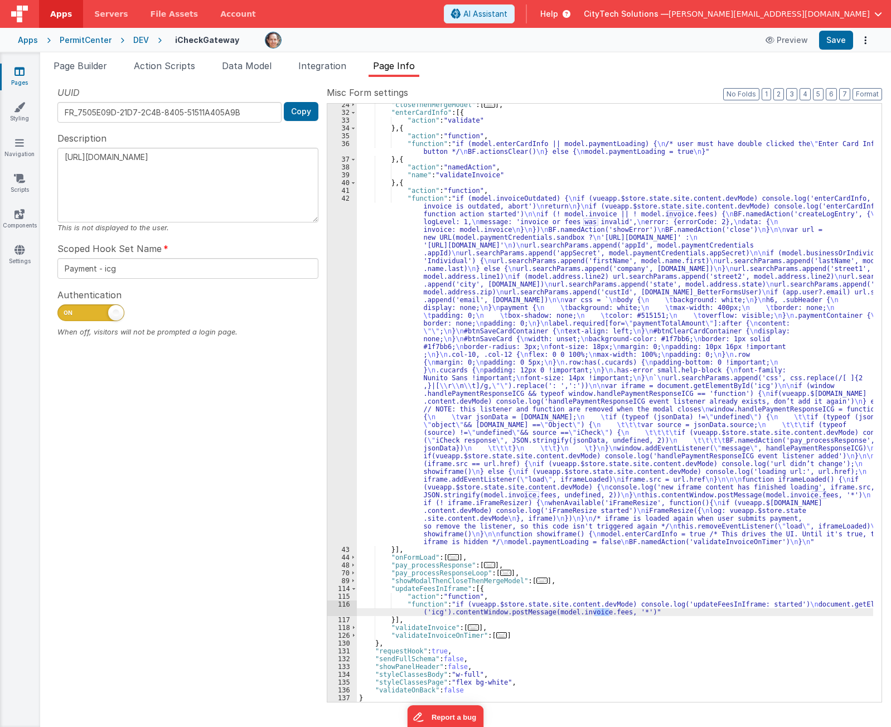
click at [188, 461] on div "UUID FR_7505E09D-21D7-2C4B-8405-51511A405A9B Copy Description [URL][DOMAIN_NAME…" at bounding box center [188, 394] width 278 height 616
click at [601, 647] on div ""closeThenMergeModel" : [ ... ] , "enterCardInfo" : [{ "action" : "validate" } …" at bounding box center [615, 408] width 516 height 614
click at [656, 42] on div at bounding box center [507, 40] width 485 height 17
click at [151, 483] on div "UUID FR_7505E09D-21D7-2C4B-8405-51511A405A9B Copy Description [URL][DOMAIN_NAME…" at bounding box center [188, 394] width 278 height 616
